Goal: Task Accomplishment & Management: Manage account settings

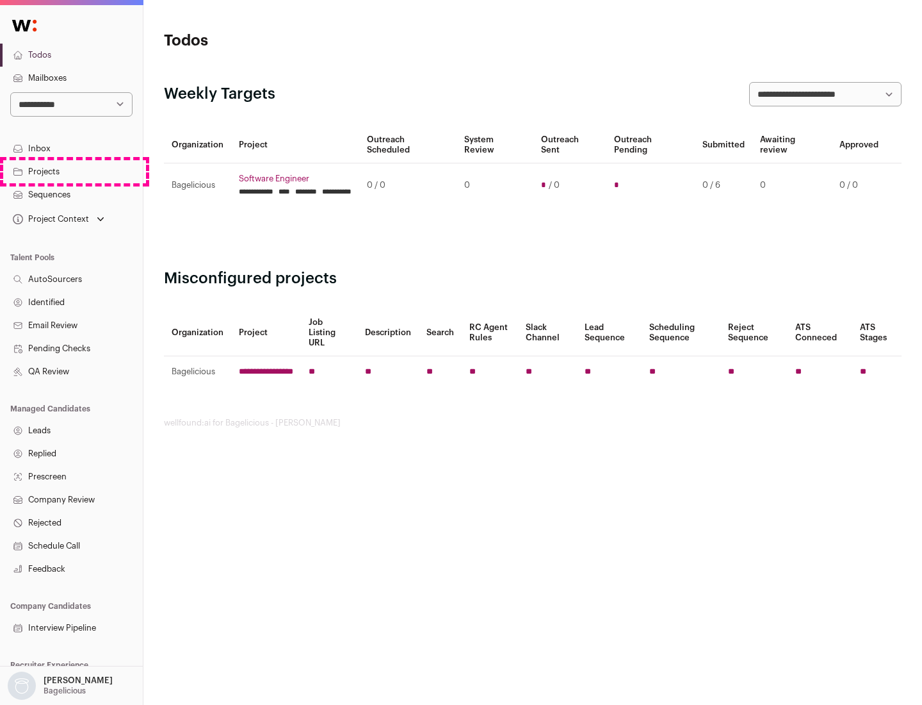
click at [71, 171] on link "Projects" at bounding box center [71, 171] width 143 height 23
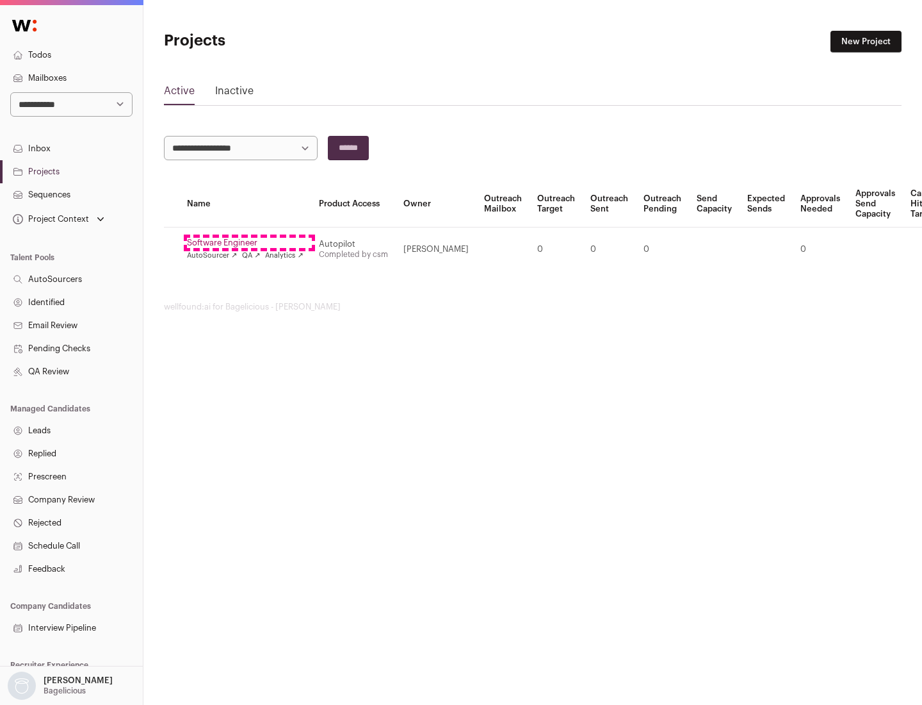
click at [249, 243] on link "Software Engineer" at bounding box center [245, 243] width 117 height 10
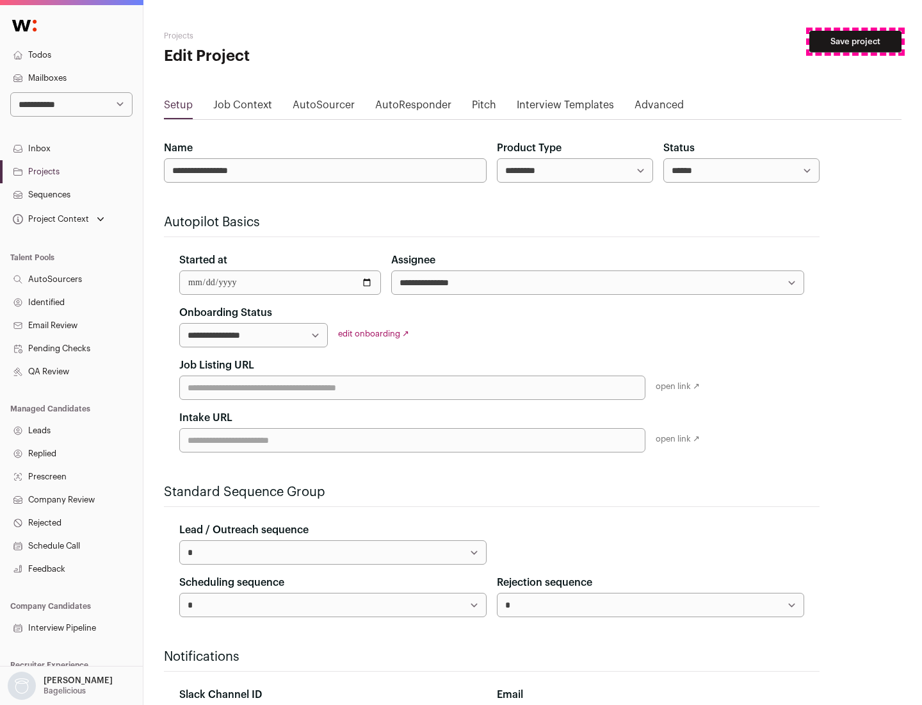
click at [856, 42] on button "Save project" at bounding box center [856, 42] width 92 height 22
